Goal: Find specific page/section: Find specific page/section

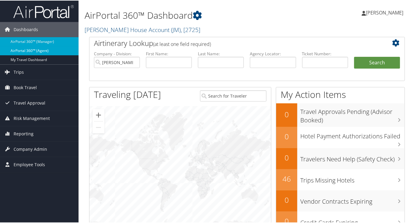
click at [21, 48] on link "AirPortal 360™ (Agent)" at bounding box center [39, 50] width 79 height 9
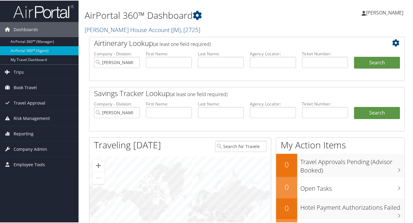
click at [286, 95] on h2 "Savings Tracker Lookup (at least one field required)" at bounding box center [234, 93] width 280 height 10
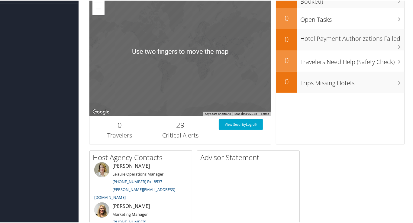
scroll to position [169, 0]
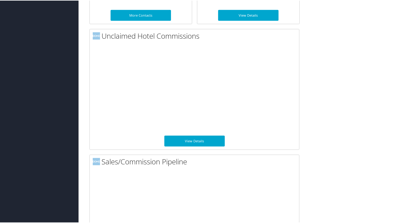
scroll to position [417, 0]
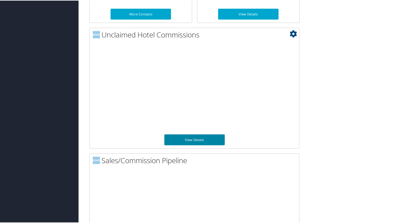
click at [193, 140] on link "View Details" at bounding box center [194, 139] width 60 height 11
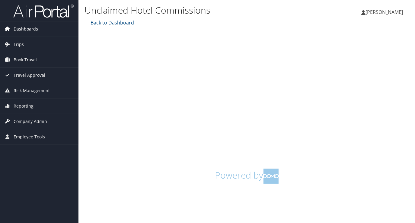
click at [31, 27] on span "Dashboards" at bounding box center [26, 28] width 24 height 15
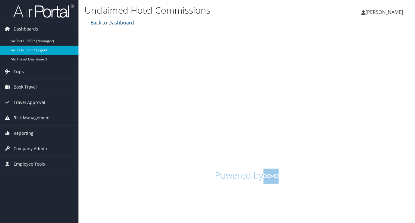
click at [31, 49] on link "AirPortal 360™ (Agent)" at bounding box center [39, 50] width 79 height 9
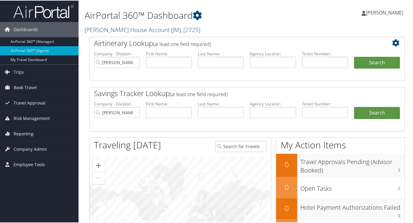
click at [218, 123] on li "Last Name:" at bounding box center [221, 114] width 52 height 28
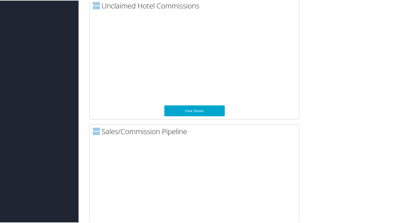
scroll to position [447, 0]
click at [335, 154] on div "Host Agency Contacts Meredith Price Leisure Operations Manager (205) 623-2217 E…" at bounding box center [247, 183] width 325 height 623
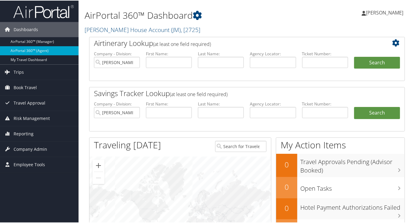
scroll to position [0, 0]
click at [199, 15] on icon at bounding box center [197, 14] width 9 height 9
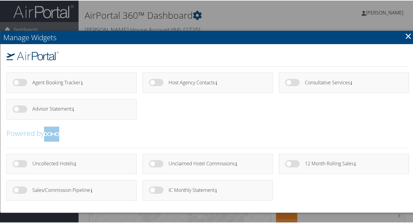
click at [150, 162] on label at bounding box center [156, 162] width 14 height 7
click at [152, 162] on input "checkbox" at bounding box center [154, 164] width 4 height 4
checkbox input "true"
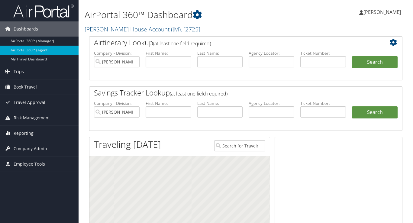
scroll to position [417, 0]
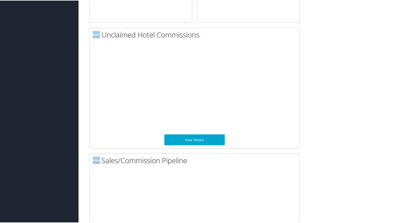
click at [325, 173] on div "Host Agency Contacts Advisor Statement Unclaimed Hotel Commissions Medium Large…" at bounding box center [247, 213] width 325 height 623
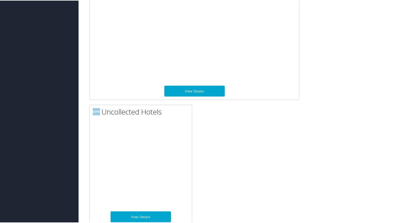
scroll to position [723, 0]
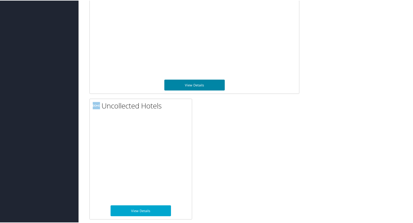
click at [194, 83] on link "View Details" at bounding box center [194, 84] width 60 height 11
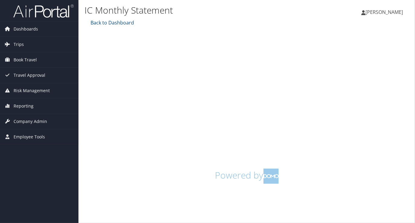
click at [189, 173] on h1 "Powered by" at bounding box center [247, 176] width 316 height 15
